Goal: Task Accomplishment & Management: Manage account settings

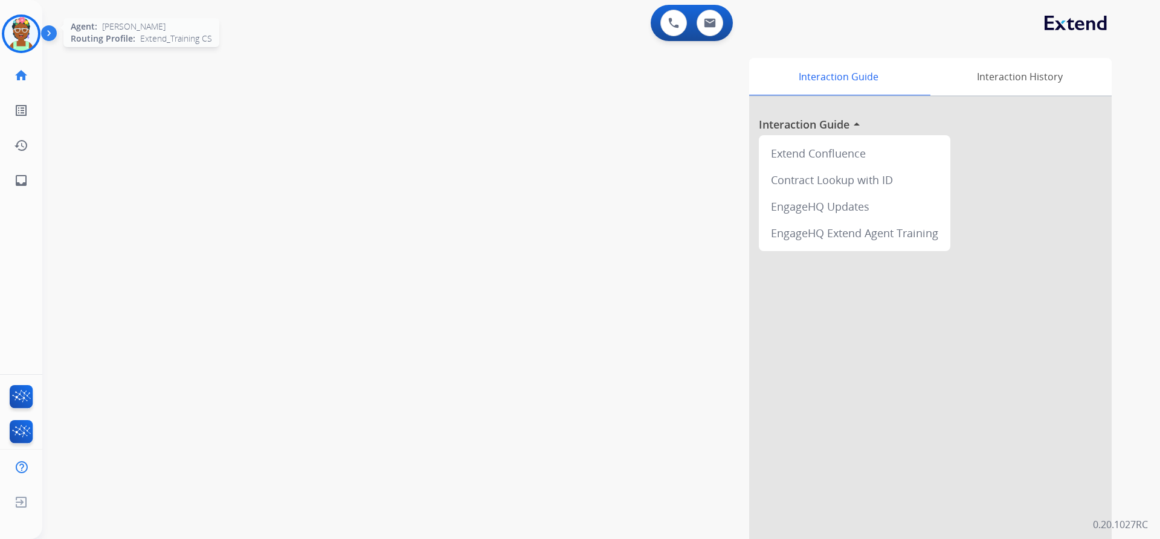
click at [31, 36] on img at bounding box center [21, 34] width 34 height 34
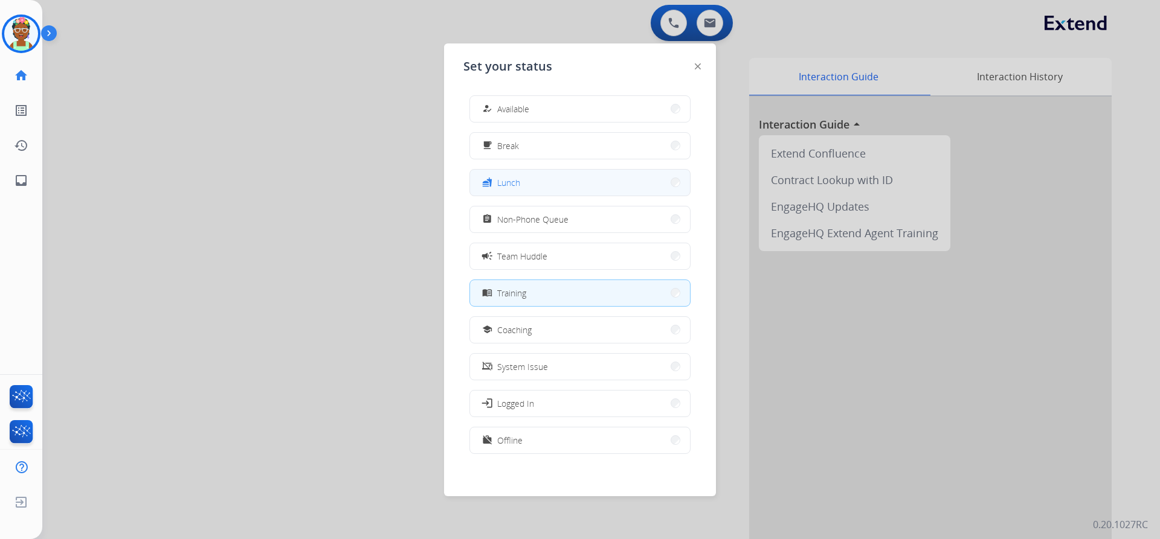
click at [550, 188] on button "fastfood Lunch" at bounding box center [580, 183] width 220 height 26
